Goal: Task Accomplishment & Management: Use online tool/utility

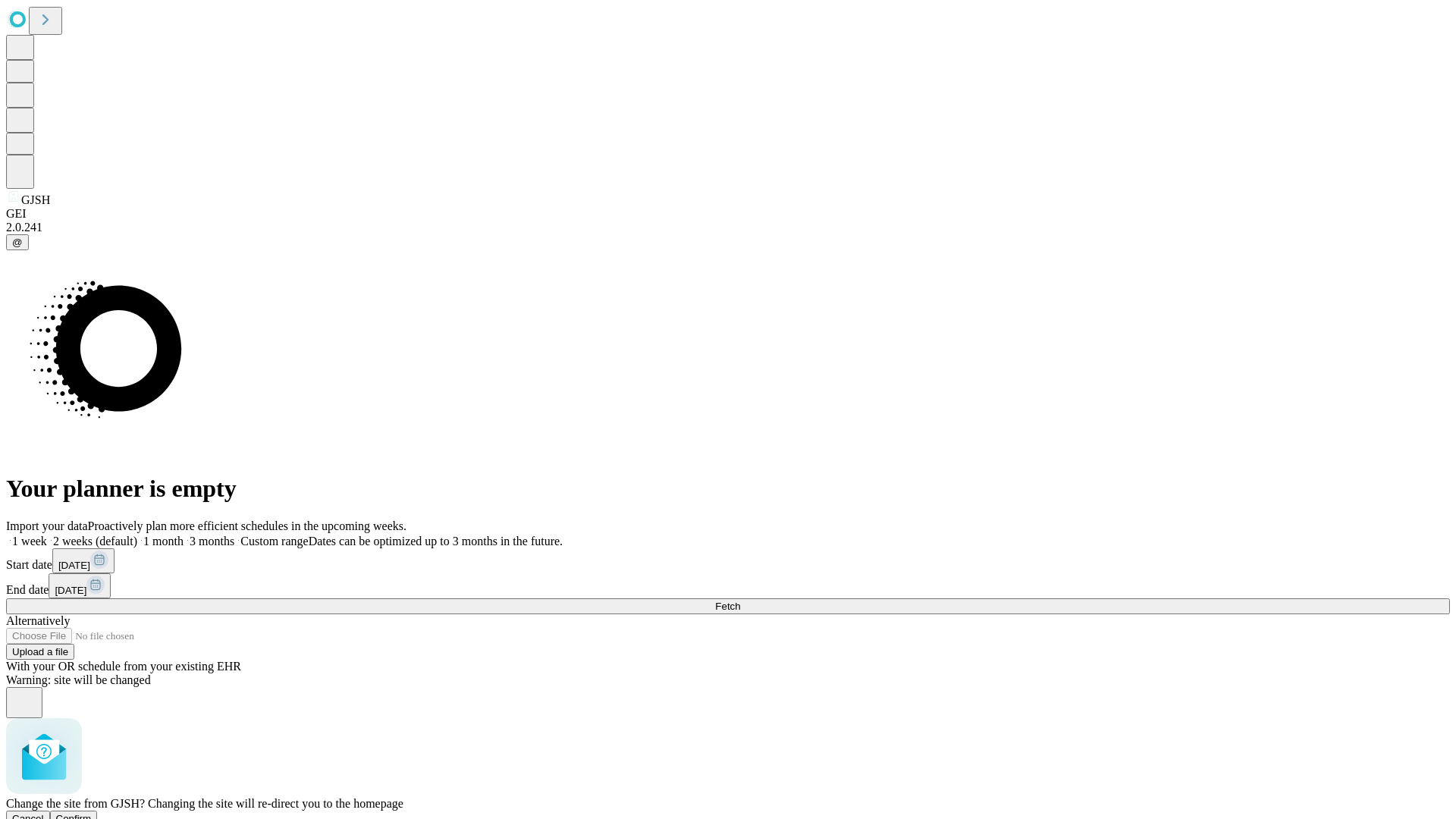
click at [92, 813] on span "Confirm" at bounding box center [74, 818] width 36 height 12
click at [47, 535] on label "1 week" at bounding box center [27, 541] width 41 height 13
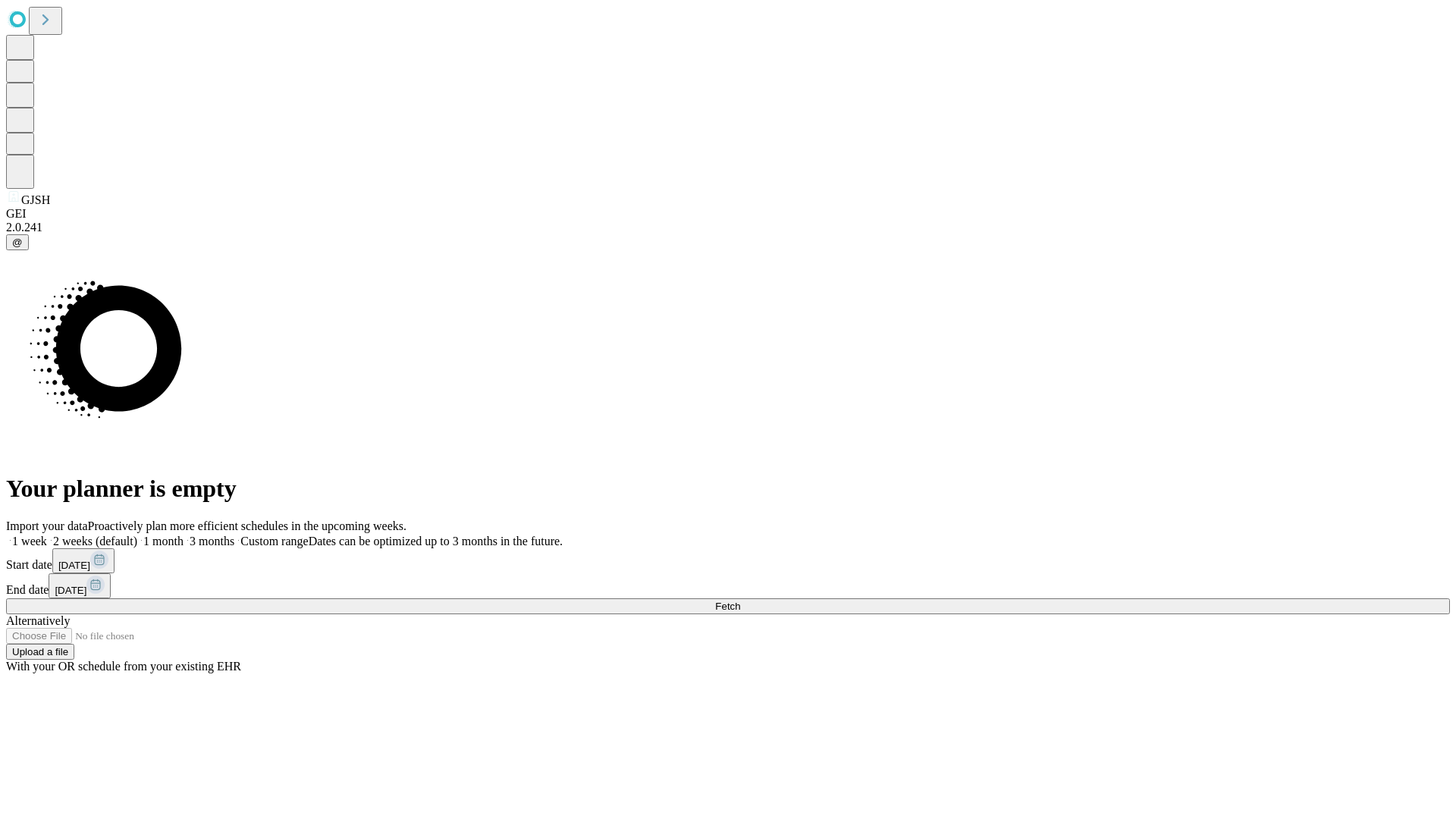
click at [740, 601] on span "Fetch" at bounding box center [728, 606] width 25 height 12
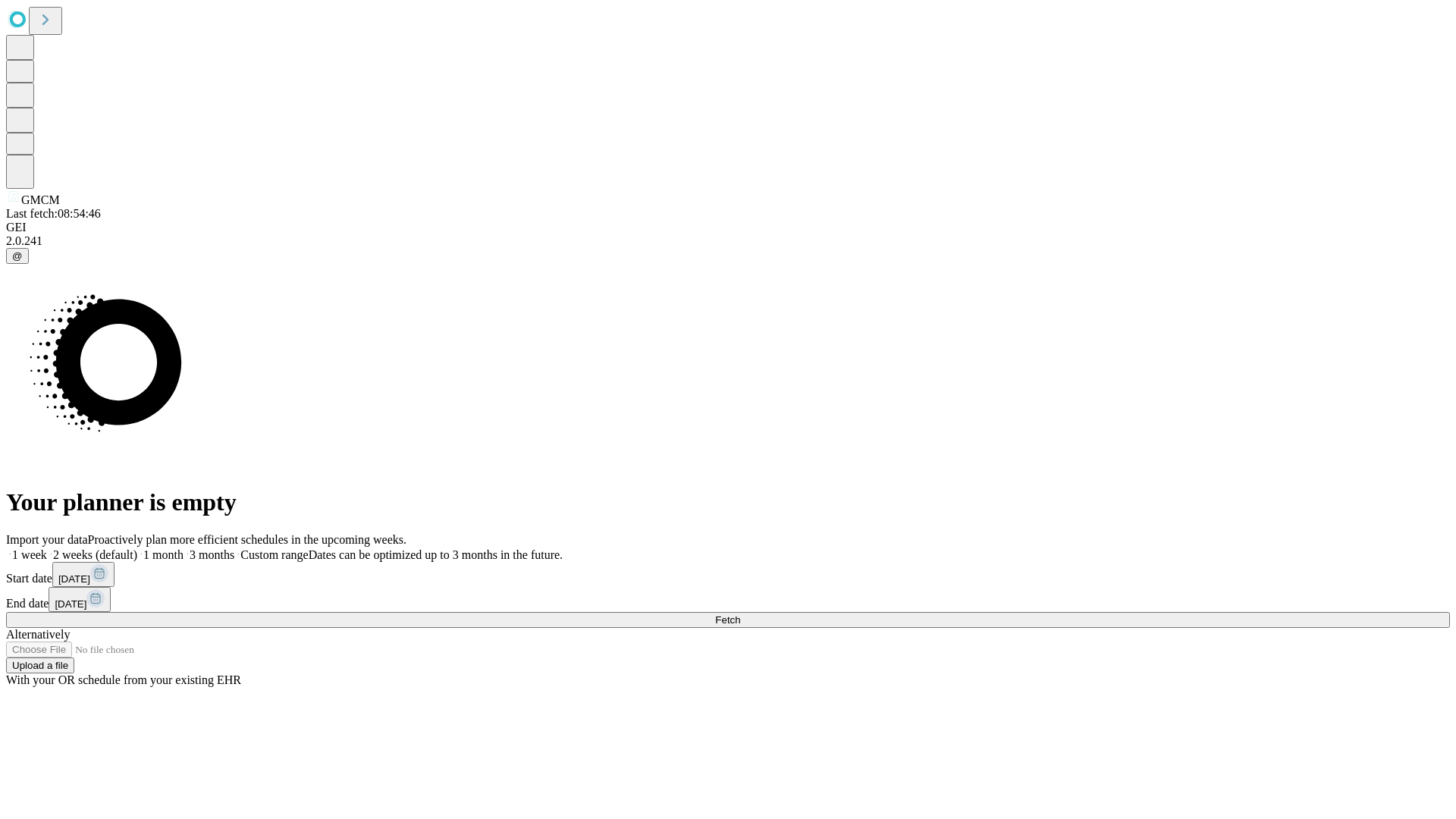
click at [47, 548] on label "1 week" at bounding box center [27, 554] width 41 height 13
click at [740, 614] on span "Fetch" at bounding box center [728, 619] width 25 height 12
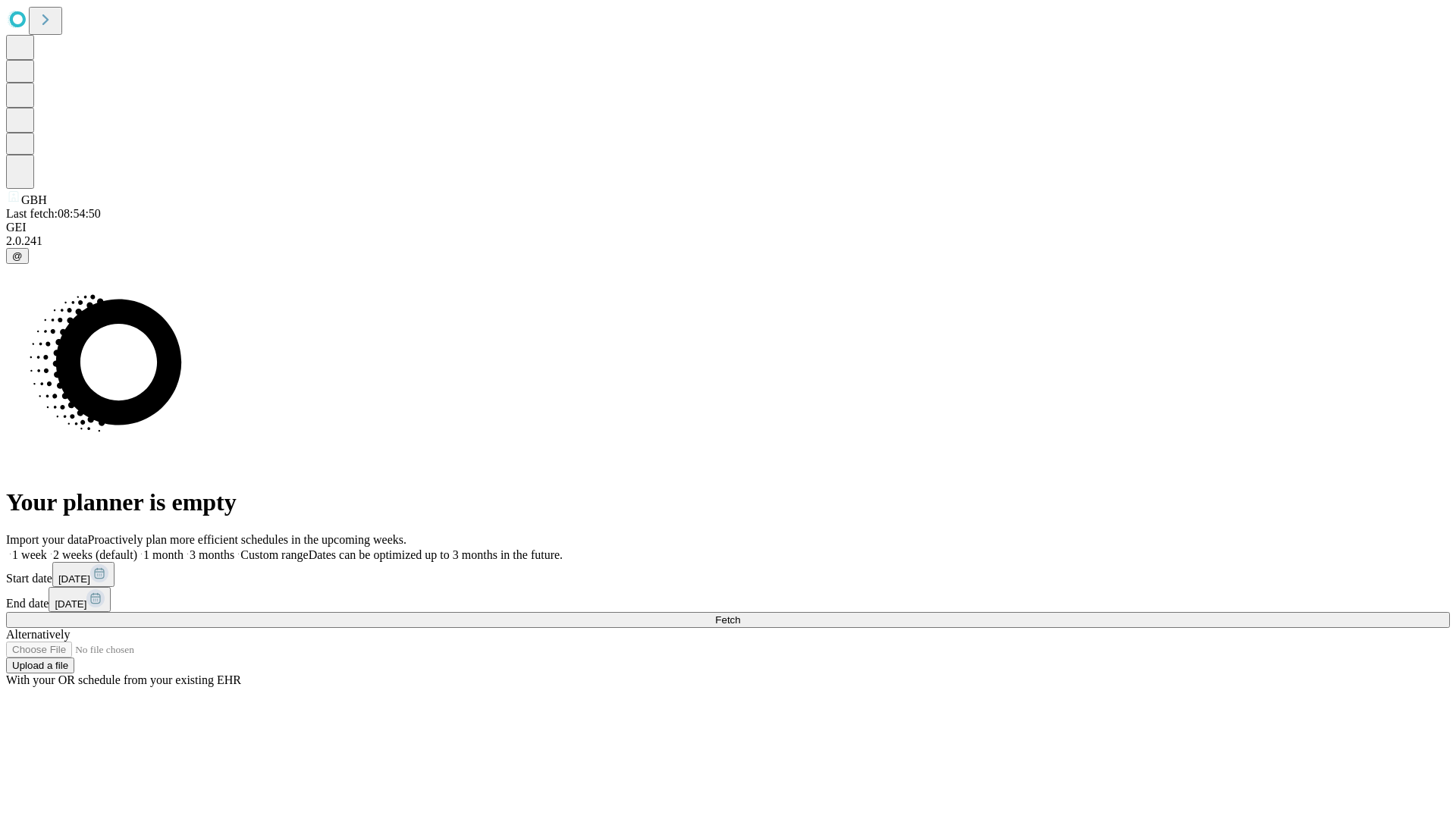
click at [47, 548] on label "1 week" at bounding box center [27, 554] width 41 height 13
click at [740, 614] on span "Fetch" at bounding box center [728, 619] width 25 height 12
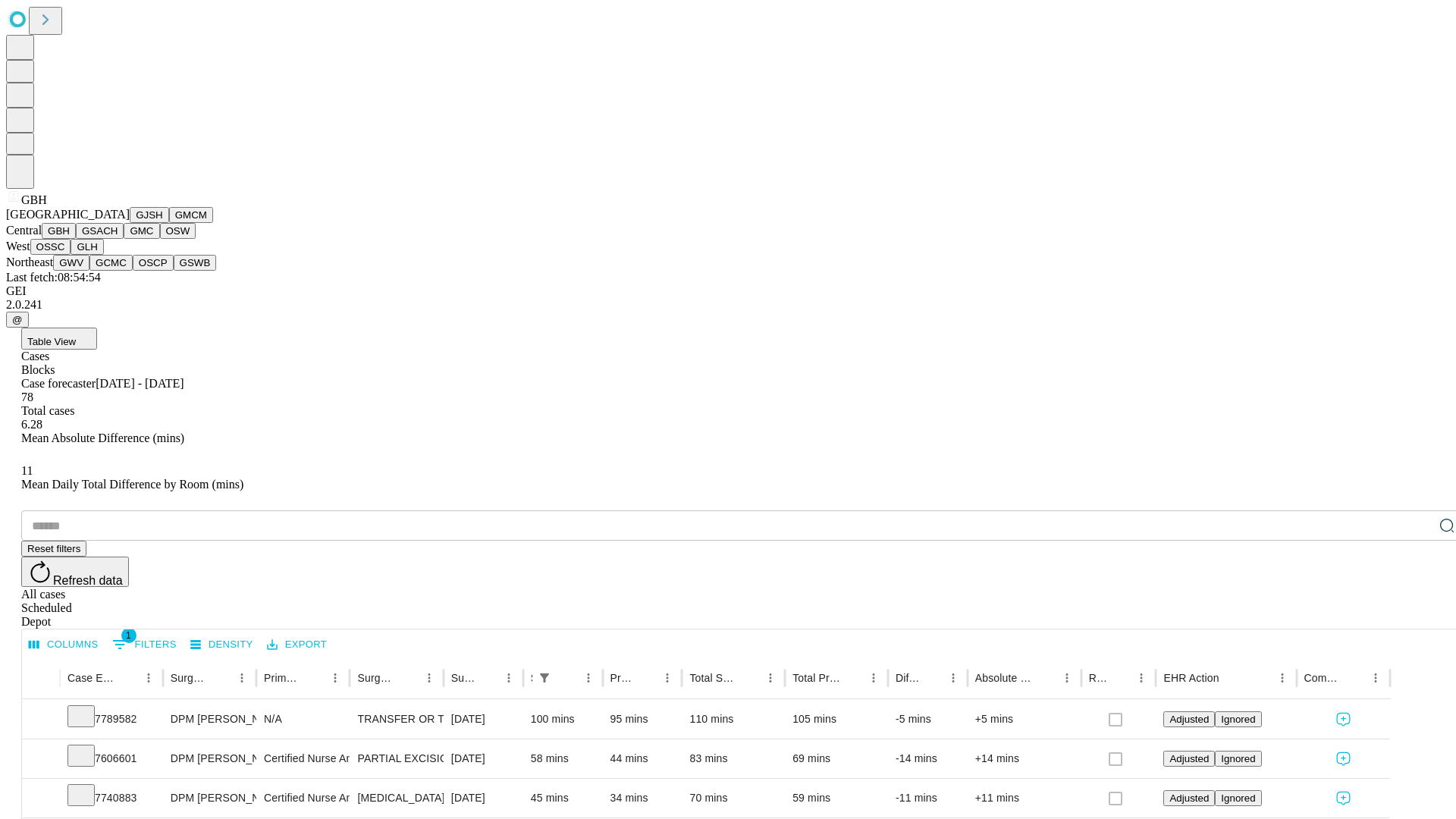
click at [117, 239] on button "GSACH" at bounding box center [99, 231] width 48 height 16
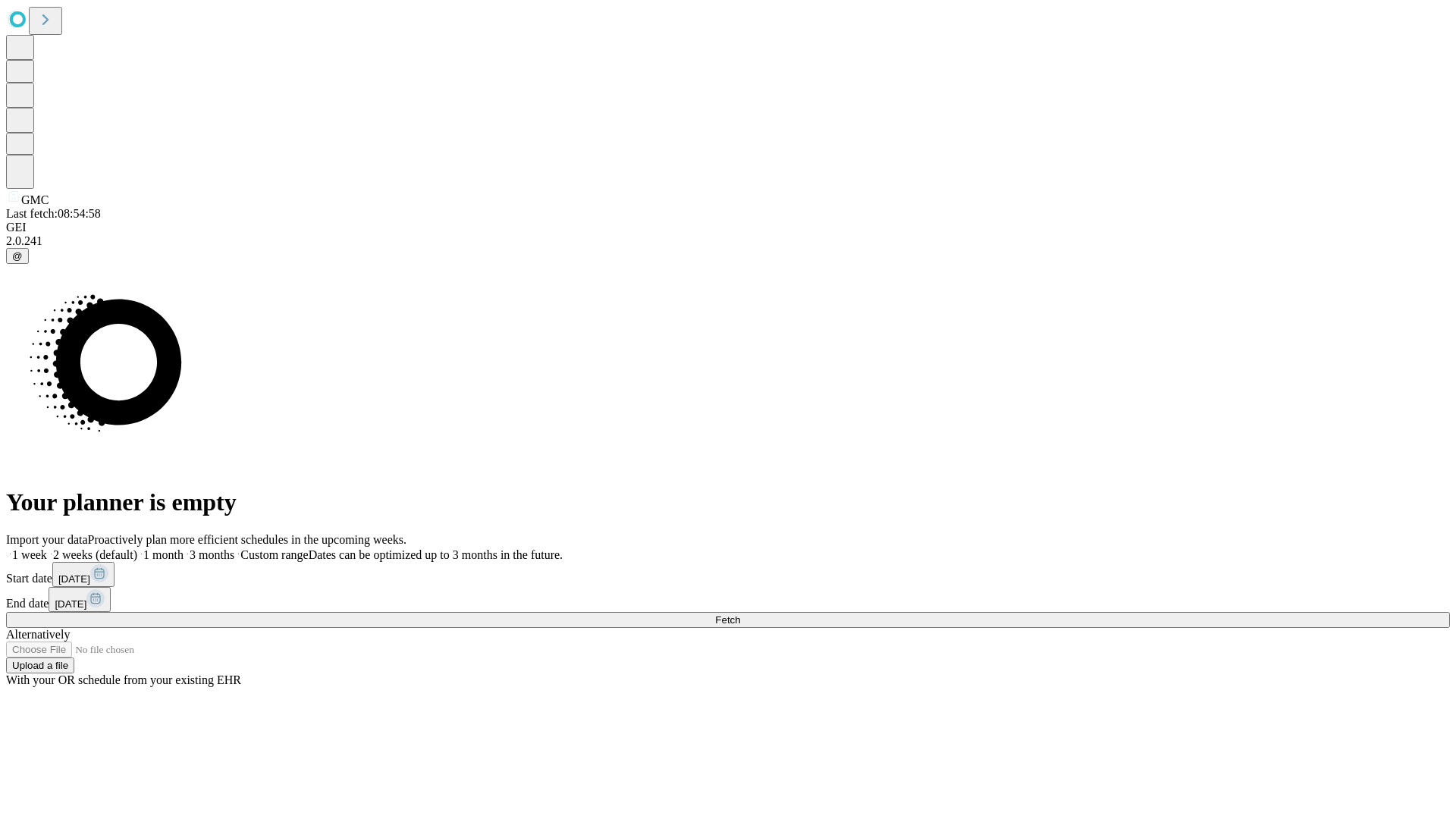
click at [47, 548] on label "1 week" at bounding box center [27, 554] width 41 height 13
click at [740, 614] on span "Fetch" at bounding box center [728, 619] width 25 height 12
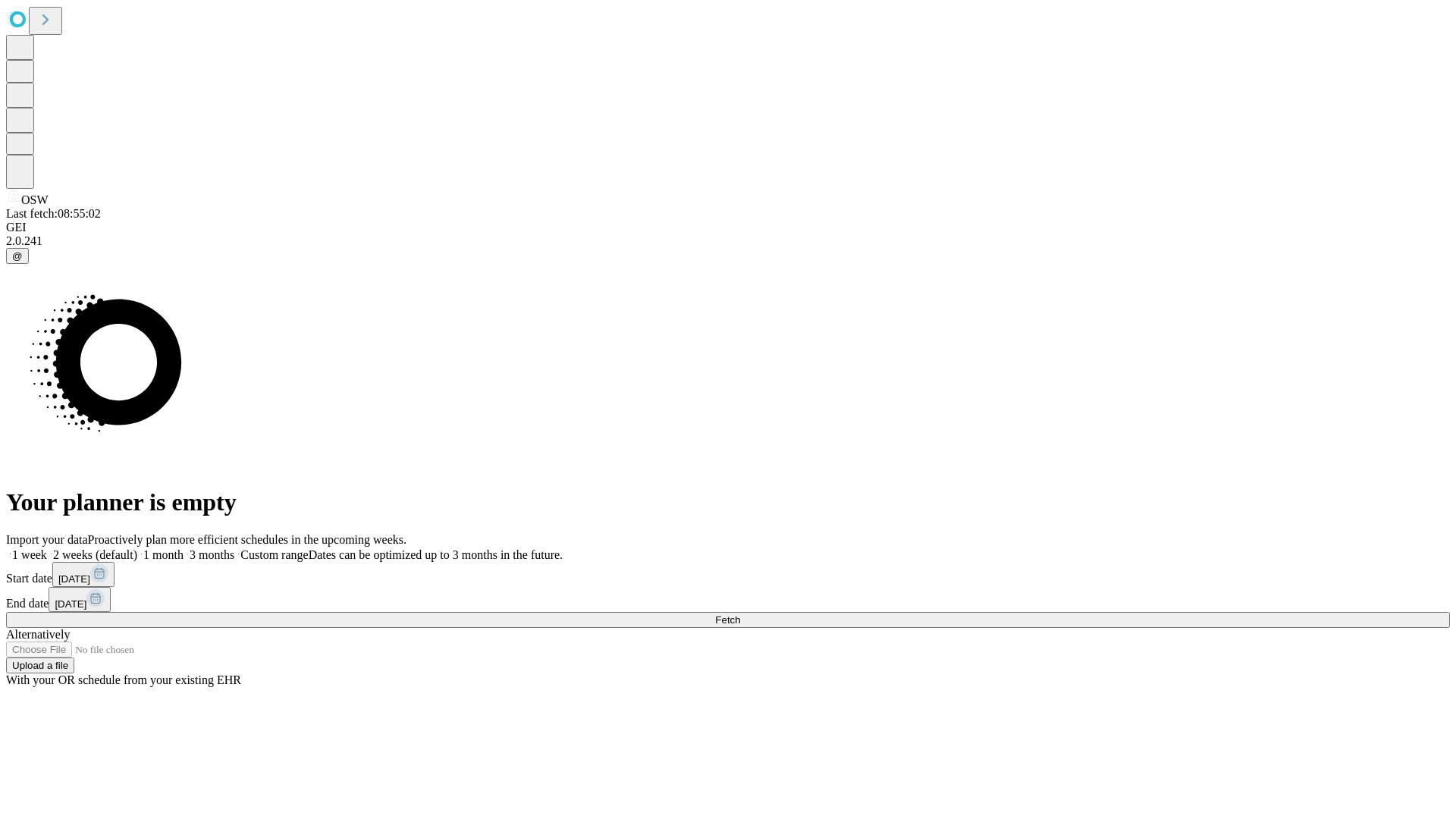
click at [740, 614] on span "Fetch" at bounding box center [728, 619] width 25 height 12
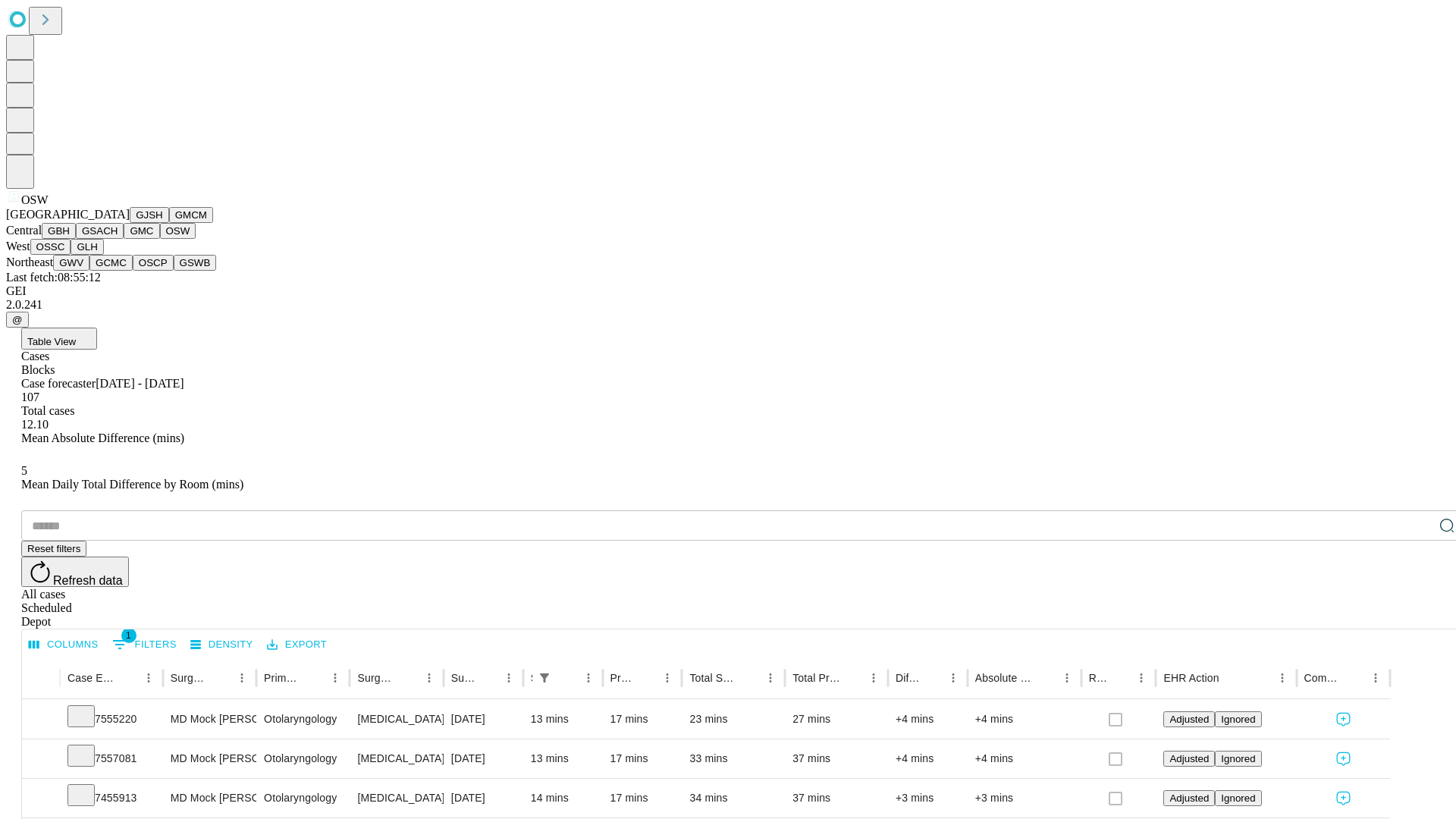
click at [71, 254] on button "OSSC" at bounding box center [51, 247] width 41 height 16
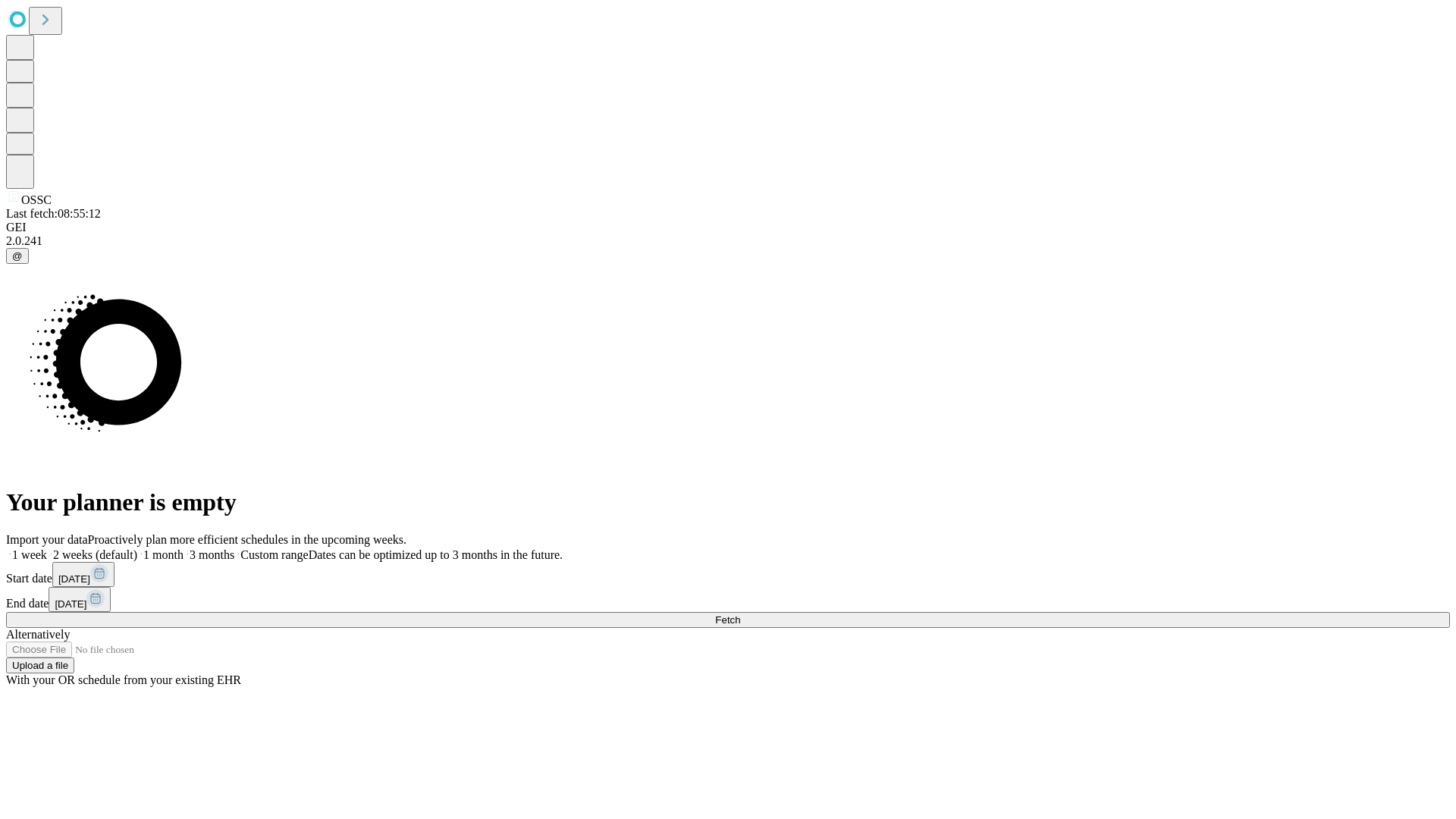
click at [47, 548] on label "1 week" at bounding box center [27, 554] width 41 height 13
click at [740, 614] on span "Fetch" at bounding box center [728, 619] width 25 height 12
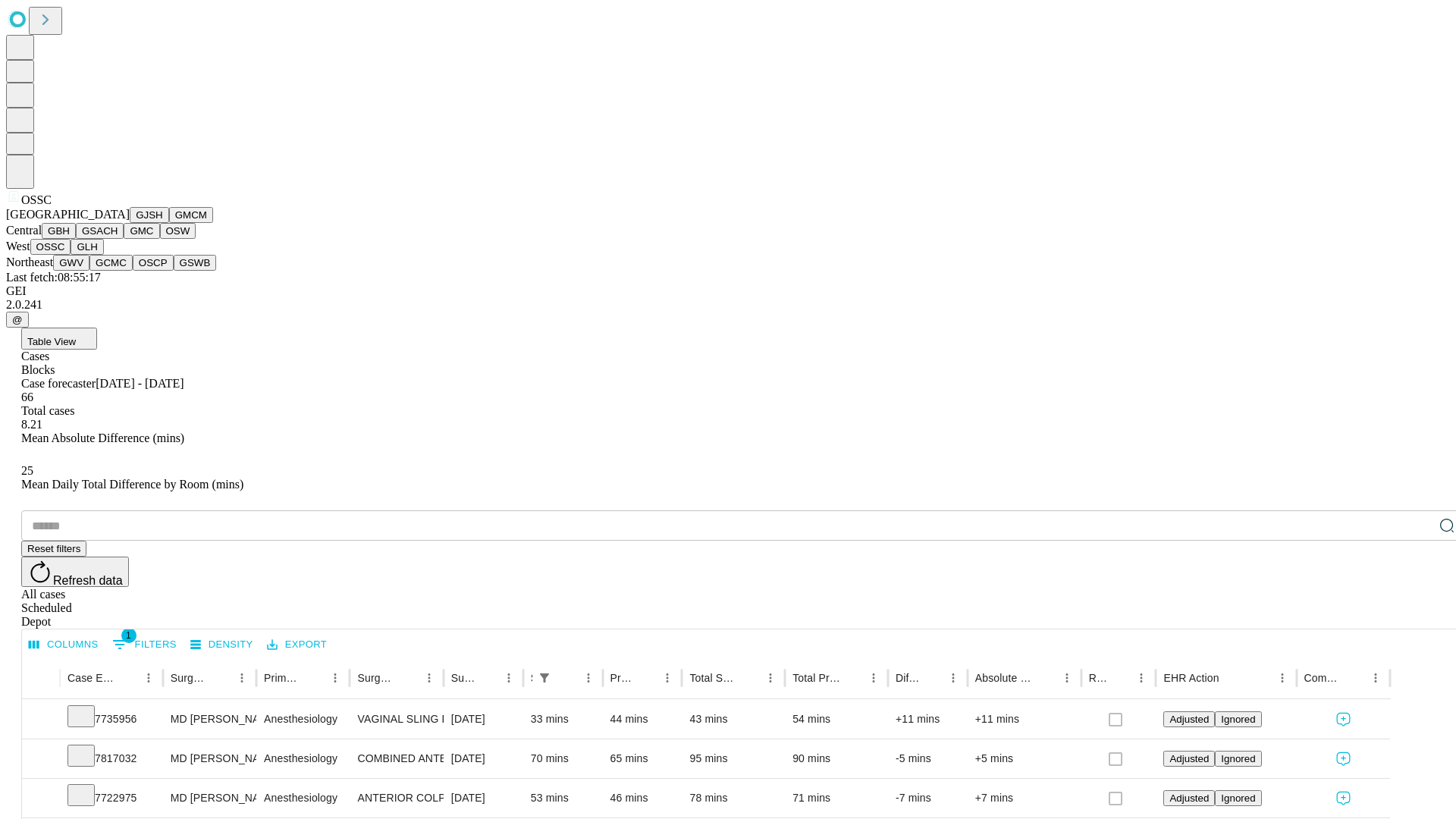
click at [103, 254] on button "GLH" at bounding box center [87, 247] width 33 height 16
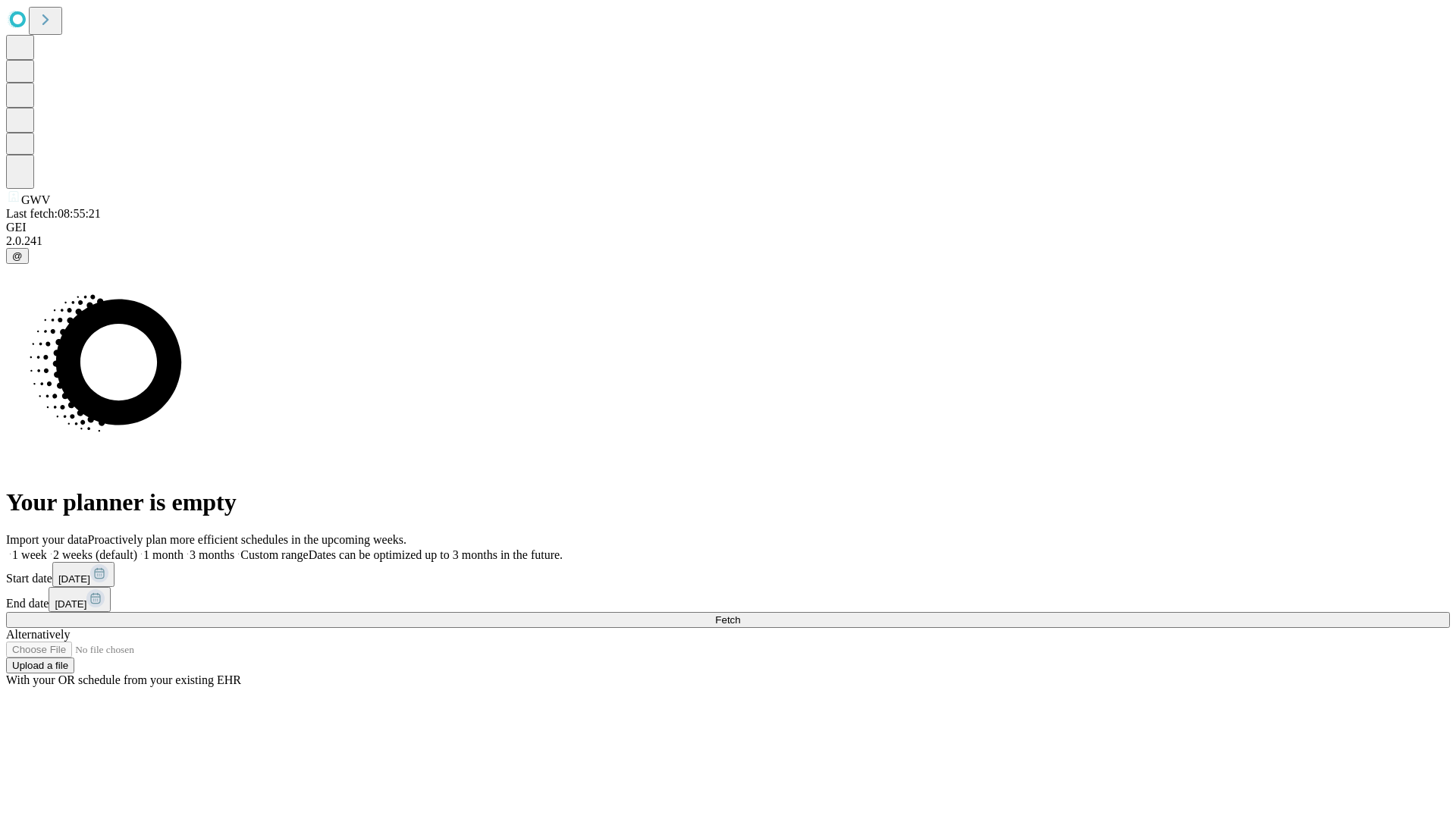
click at [47, 548] on label "1 week" at bounding box center [27, 554] width 41 height 13
click at [740, 614] on span "Fetch" at bounding box center [728, 619] width 25 height 12
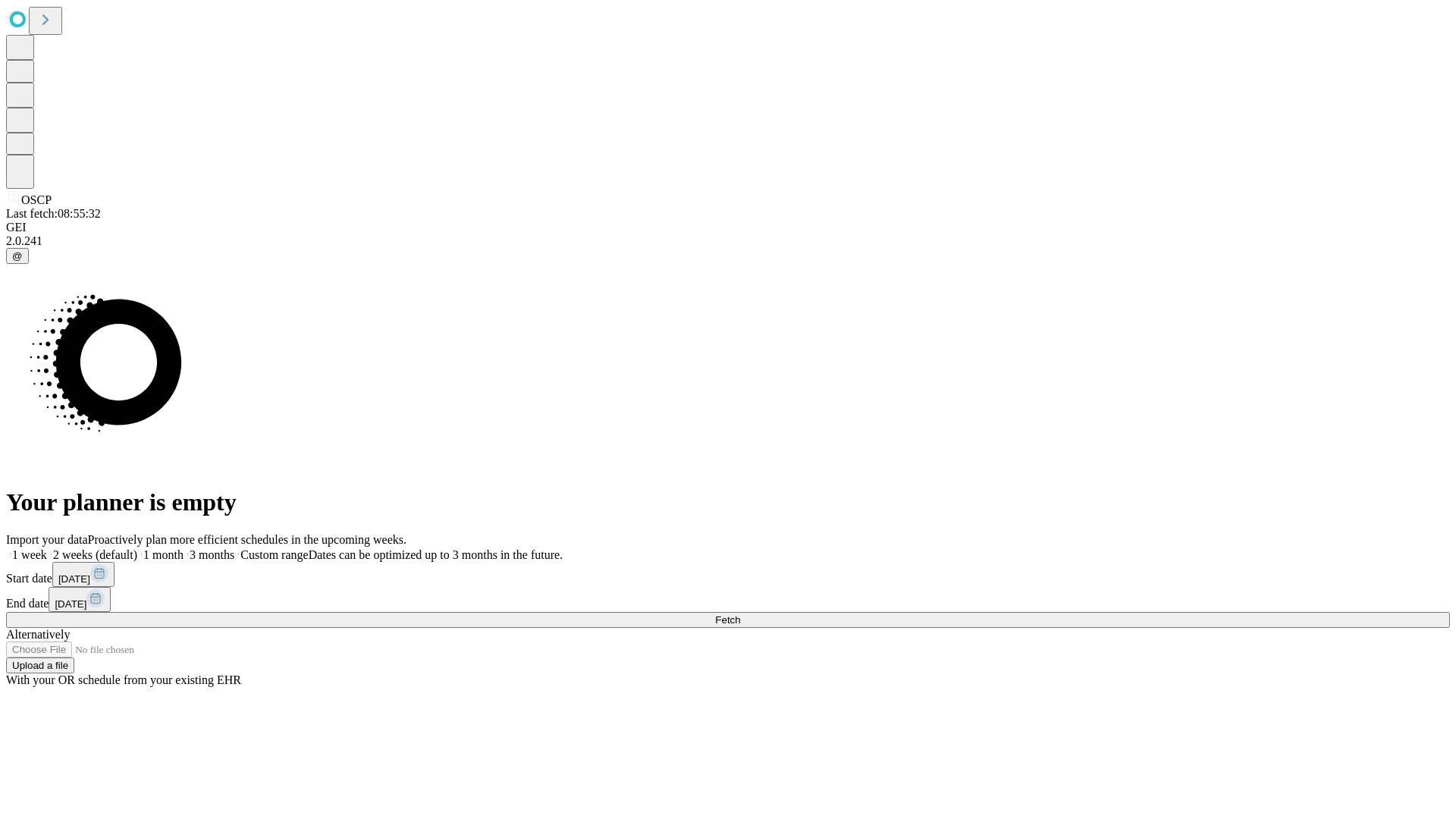
click at [47, 548] on label "1 week" at bounding box center [27, 554] width 41 height 13
click at [740, 614] on span "Fetch" at bounding box center [728, 619] width 25 height 12
